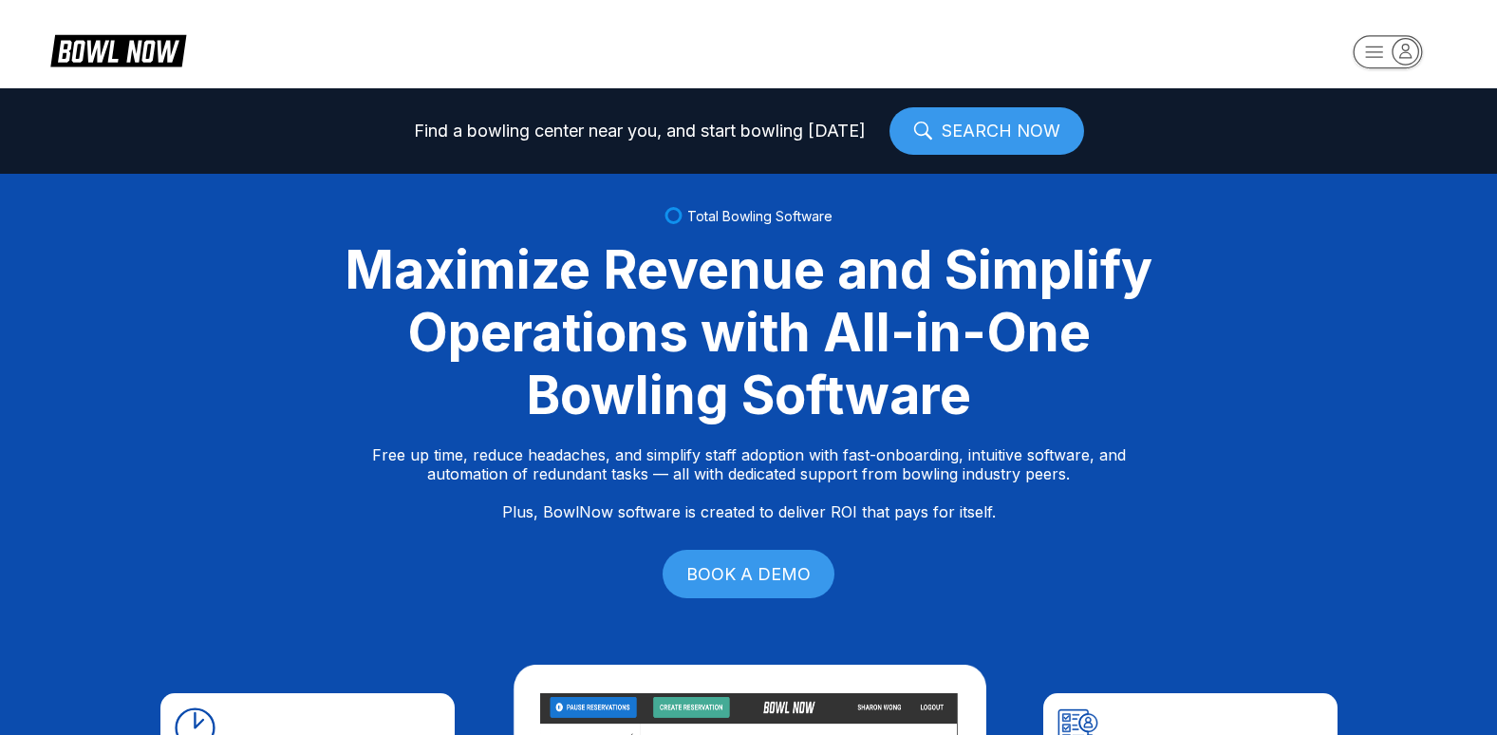
click at [983, 131] on link "SEARCH NOW" at bounding box center [987, 130] width 195 height 47
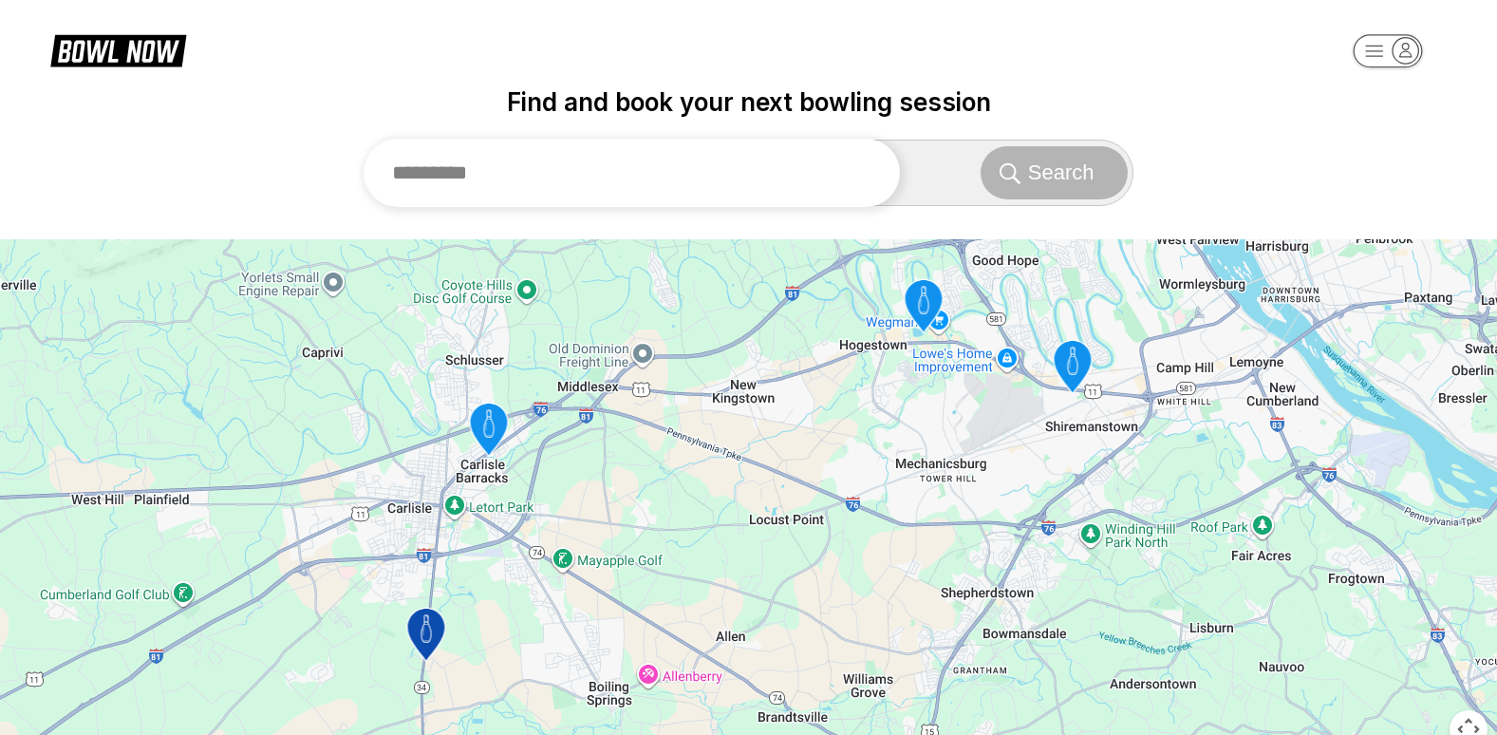
click at [615, 179] on input "text" at bounding box center [632, 173] width 537 height 68
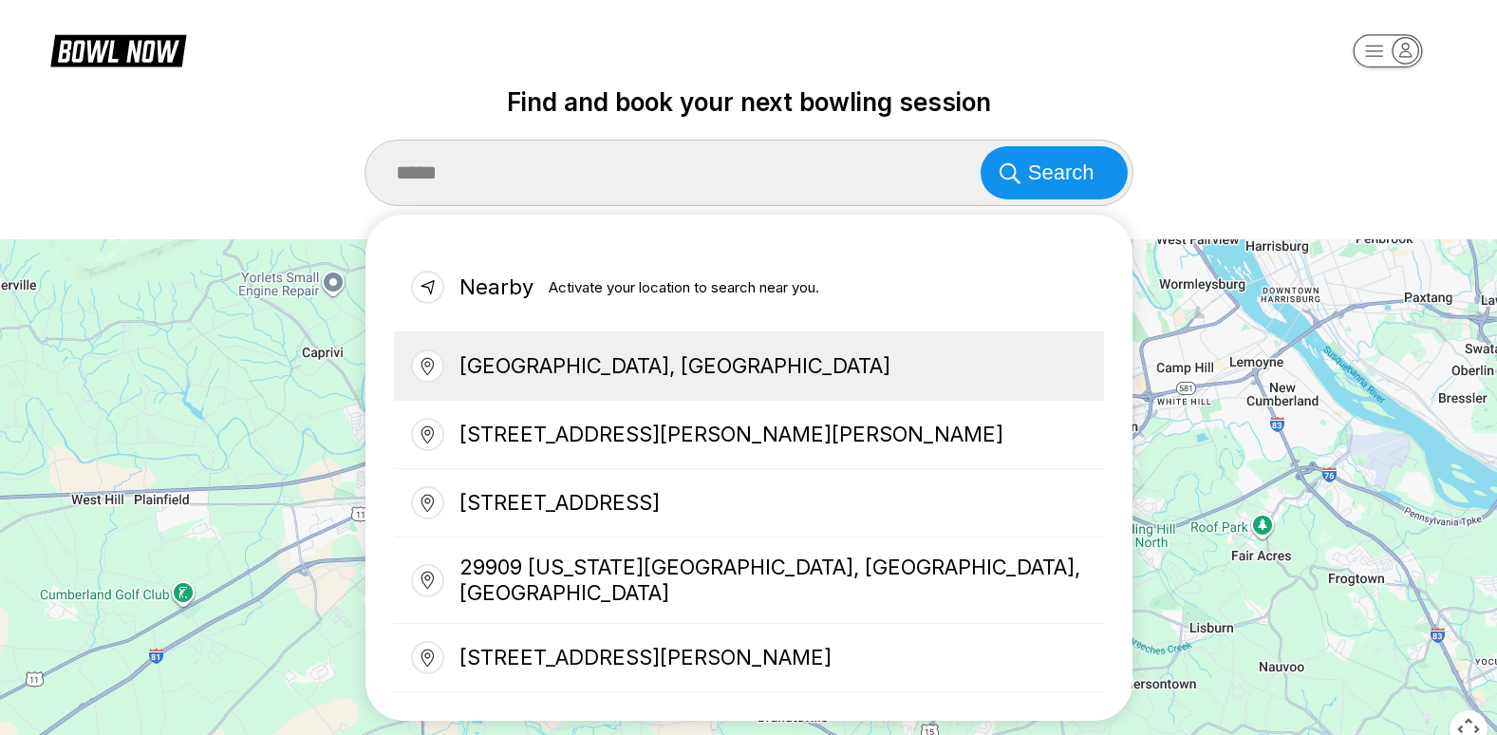
click at [604, 366] on div "Bluffton, SC 29909, USA" at bounding box center [749, 366] width 710 height 68
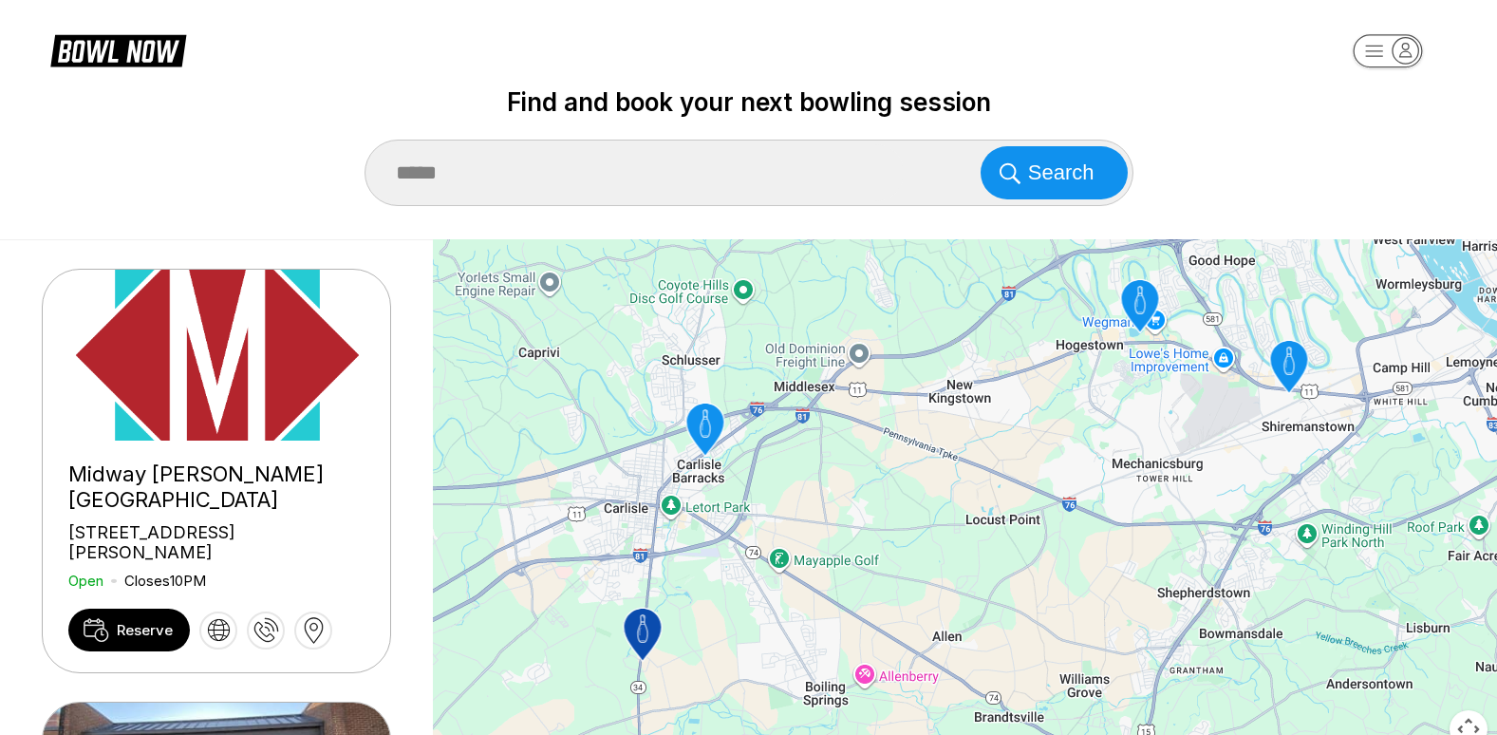
type input "**********"
